Goal: Navigation & Orientation: Go to known website

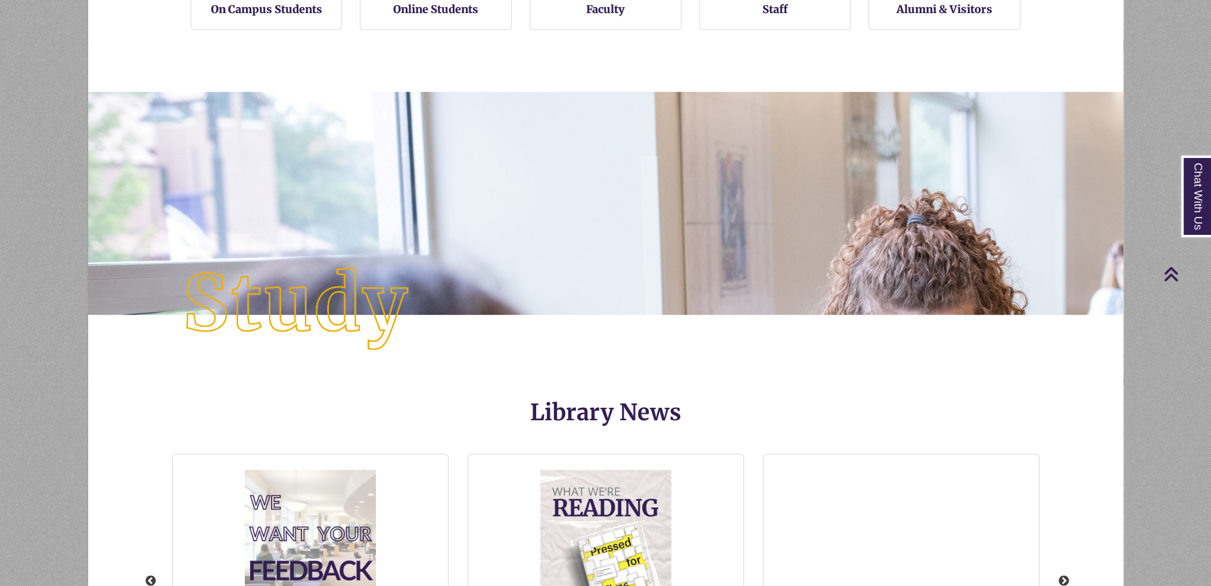
scroll to position [1430, 0]
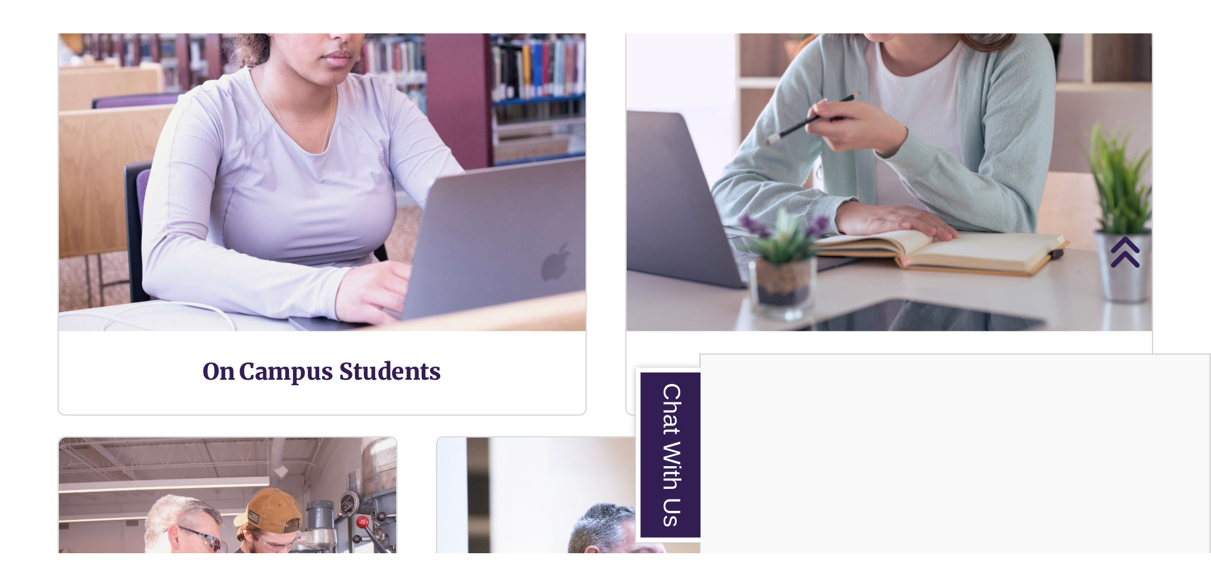
scroll to position [6, 5]
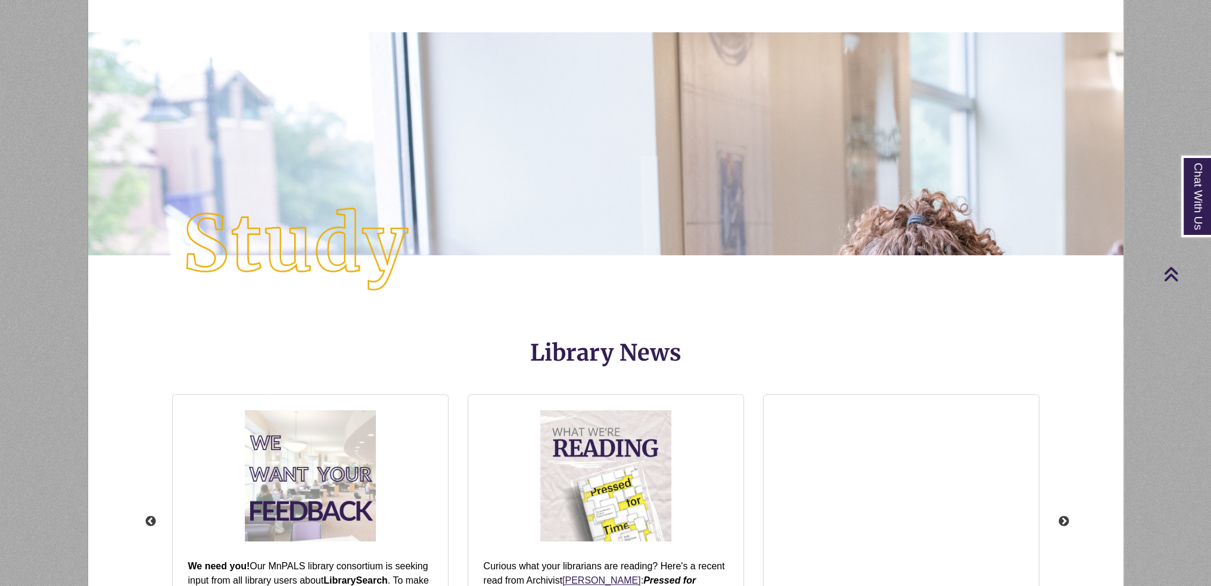
scroll to position [1311, 0]
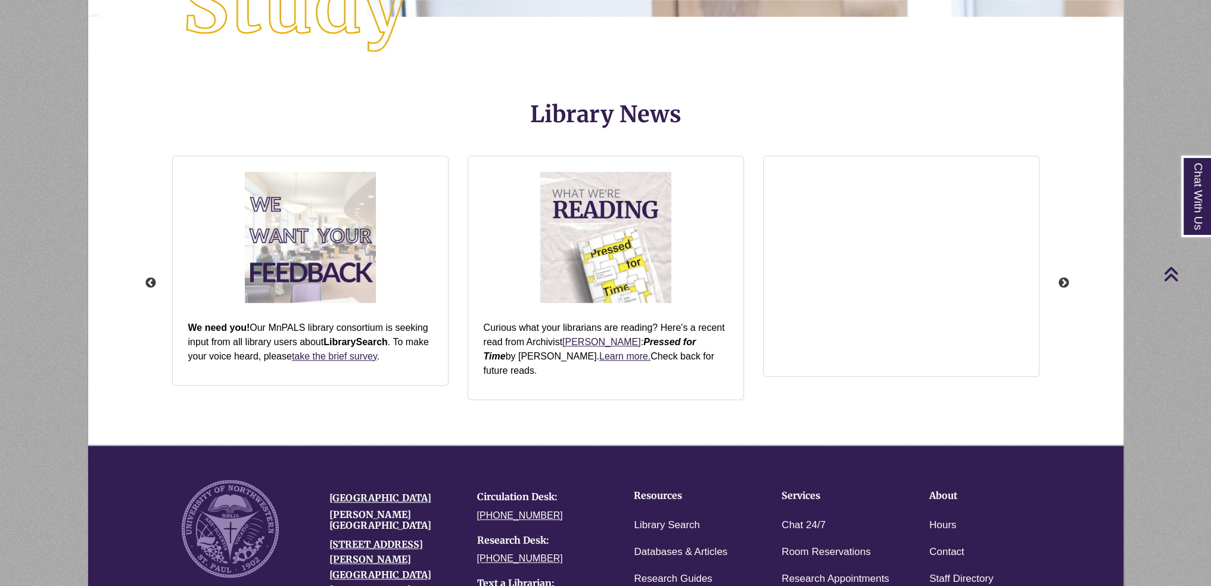
scroll to position [1537, 0]
